Goal: Information Seeking & Learning: Compare options

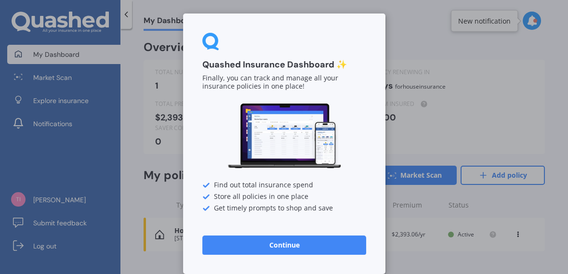
click at [294, 244] on button "Continue" at bounding box center [284, 245] width 164 height 19
